Goal: Task Accomplishment & Management: Manage account settings

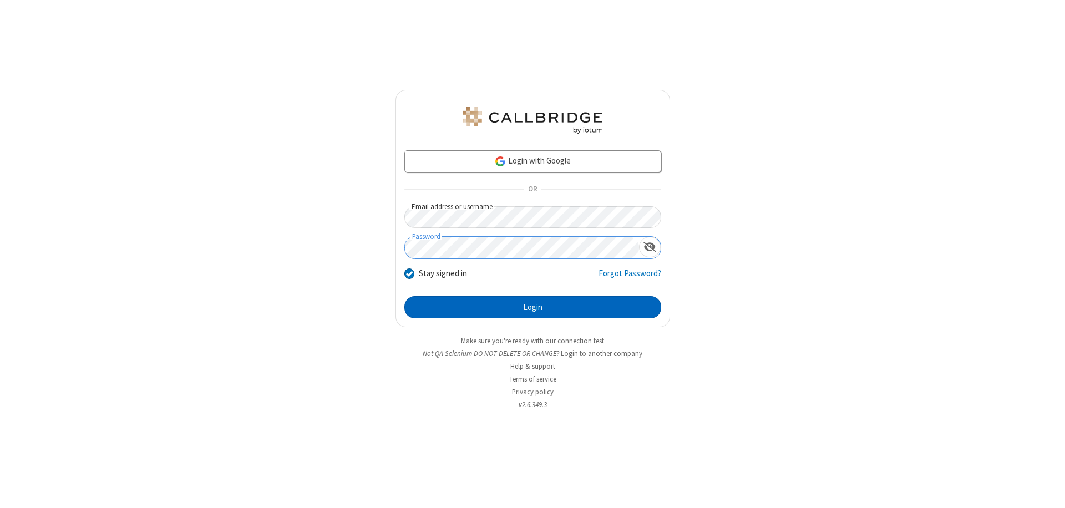
click at [532, 307] on button "Login" at bounding box center [532, 307] width 257 height 22
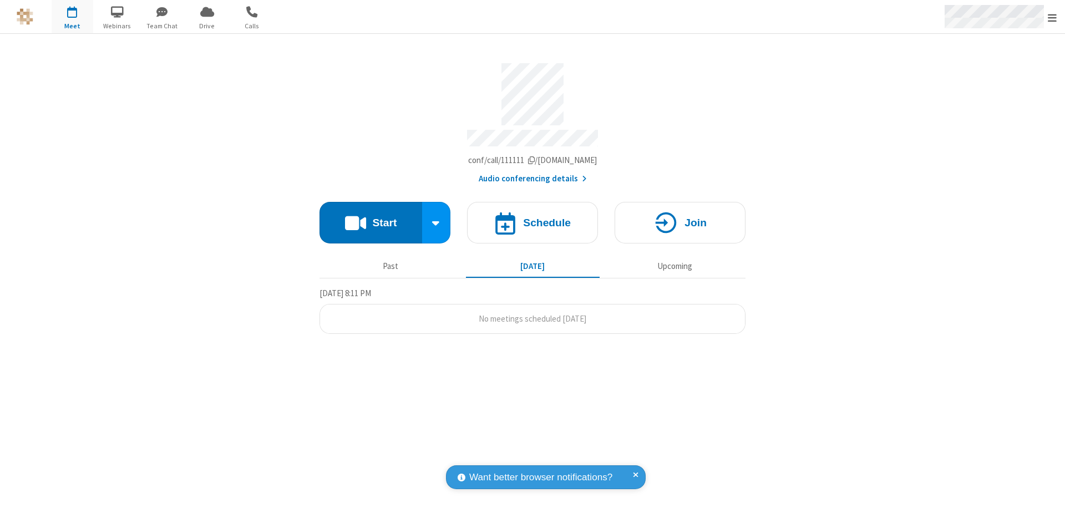
click at [1052, 17] on span "Open menu" at bounding box center [1052, 17] width 9 height 11
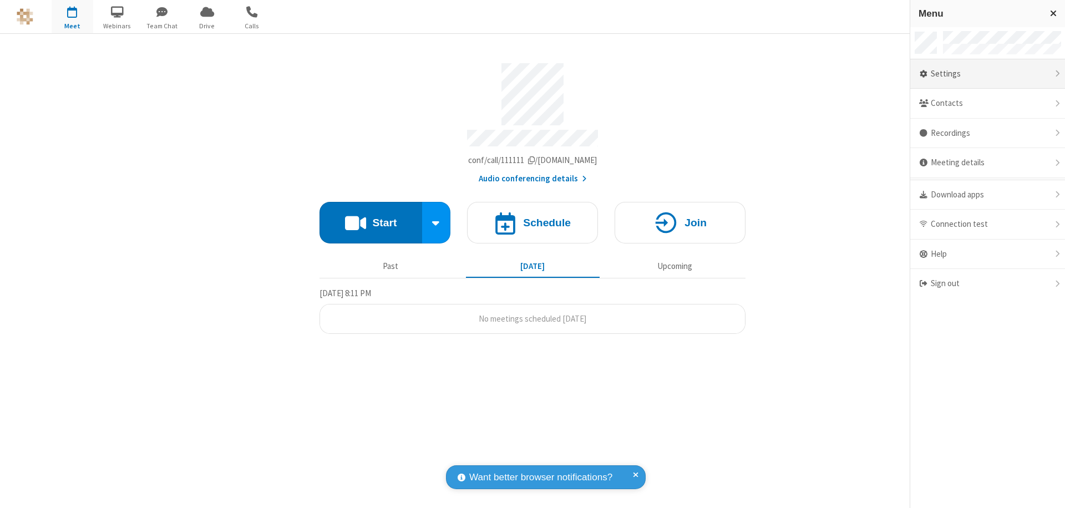
click at [987, 74] on div "Settings" at bounding box center [987, 74] width 155 height 30
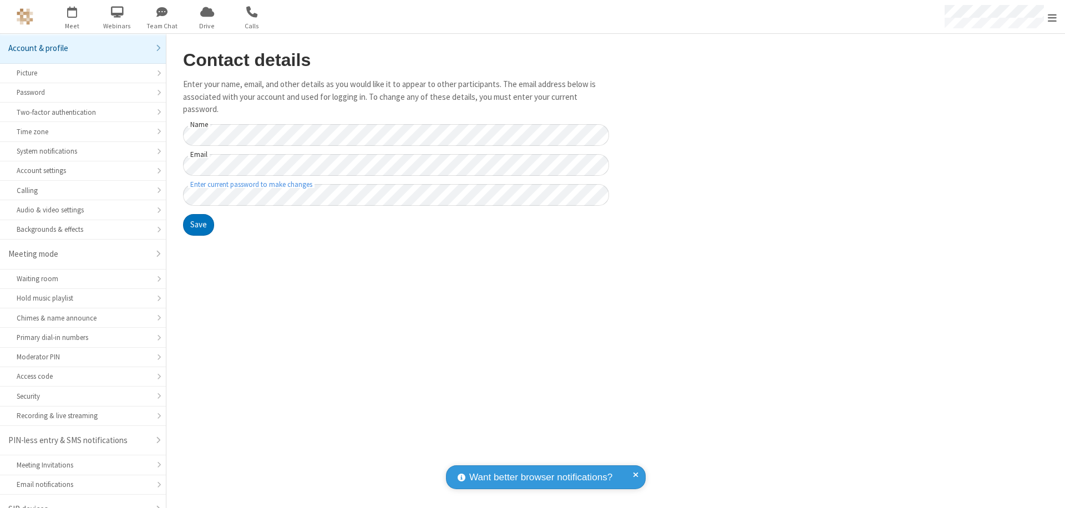
scroll to position [16, 0]
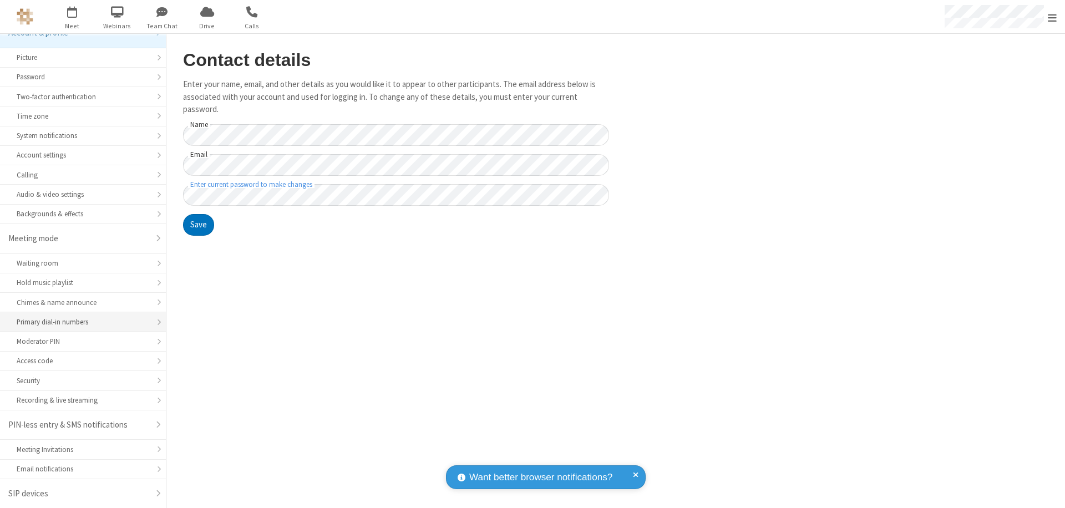
click at [79, 322] on div "Primary dial-in numbers" at bounding box center [83, 322] width 133 height 11
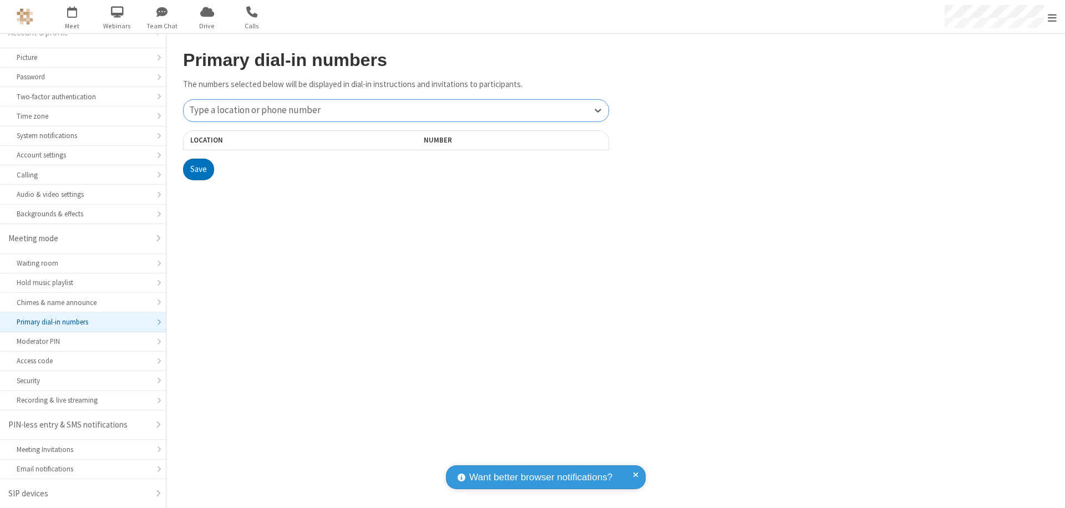
click at [396, 110] on div "Type a location or phone number" at bounding box center [396, 111] width 425 height 22
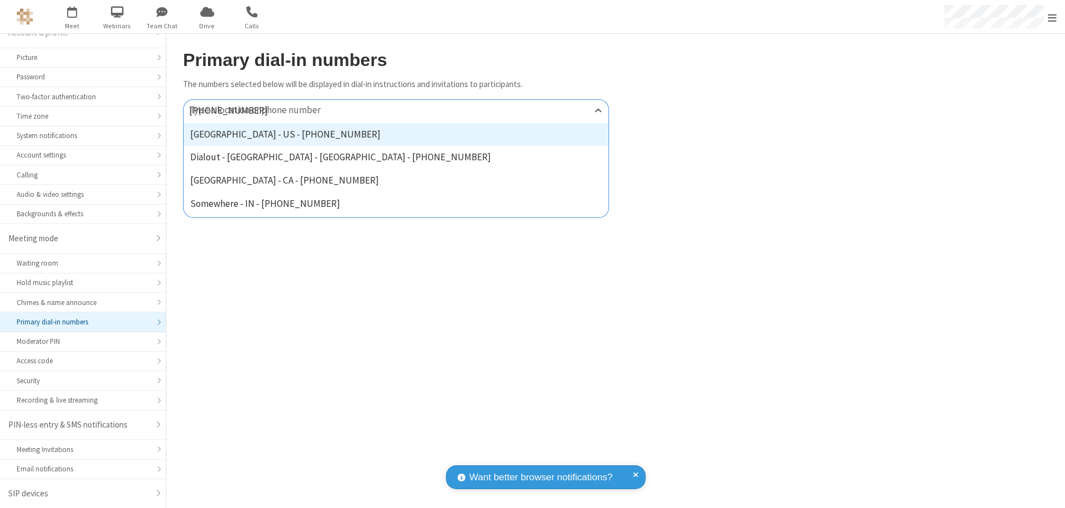
type input "[PHONE_NUMBER]"
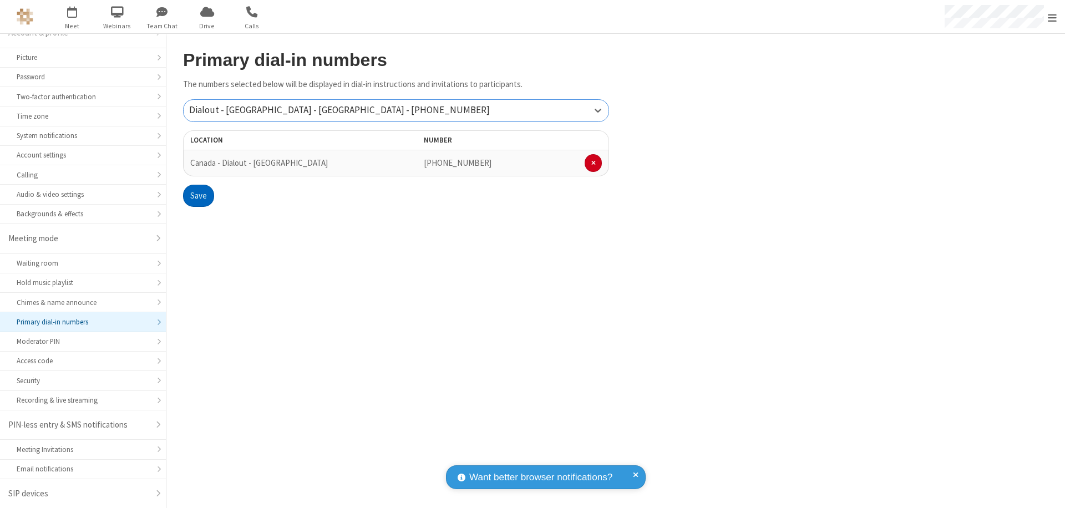
click at [198, 196] on button "Save" at bounding box center [198, 196] width 31 height 22
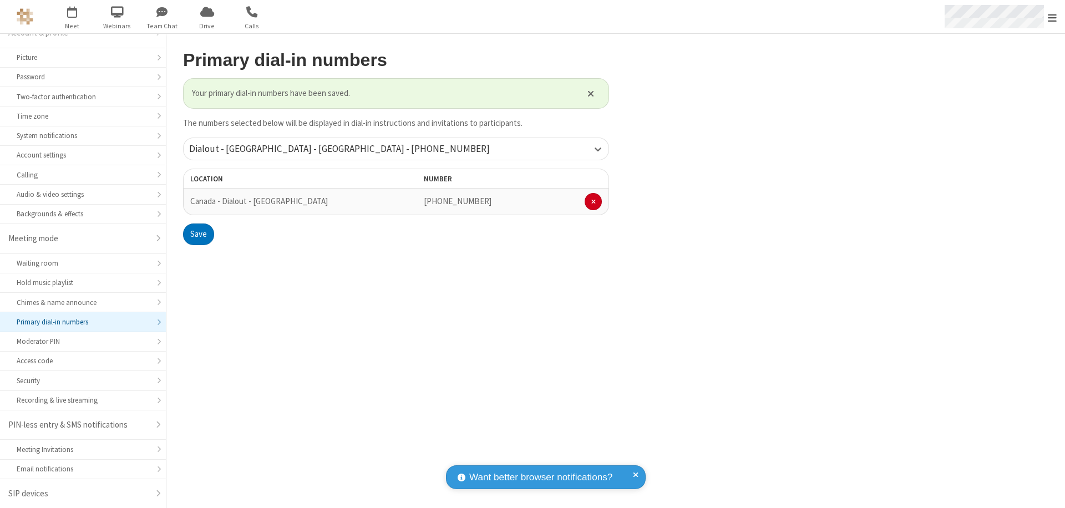
click at [1052, 17] on span "Open menu" at bounding box center [1052, 17] width 9 height 11
